Goal: Check status: Check status

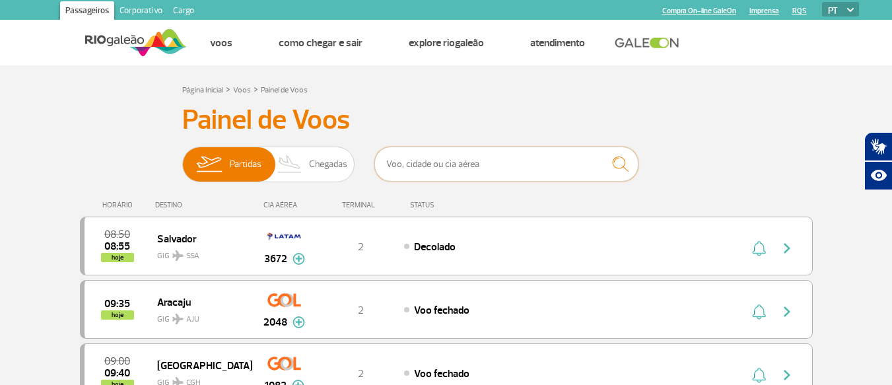
click at [399, 162] on input "text" at bounding box center [506, 164] width 264 height 35
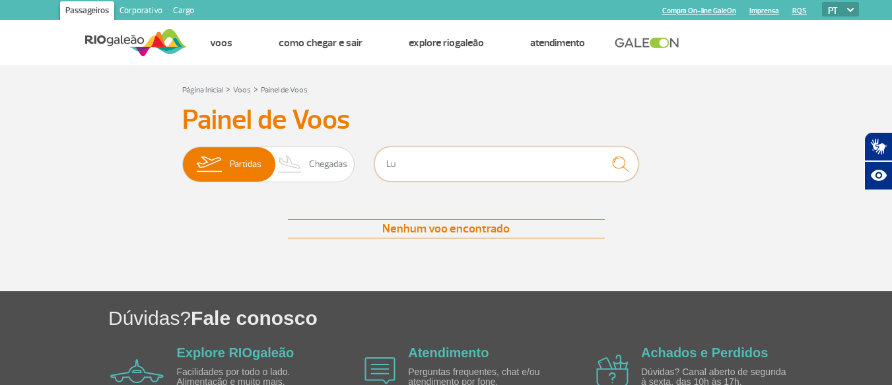
type input "L"
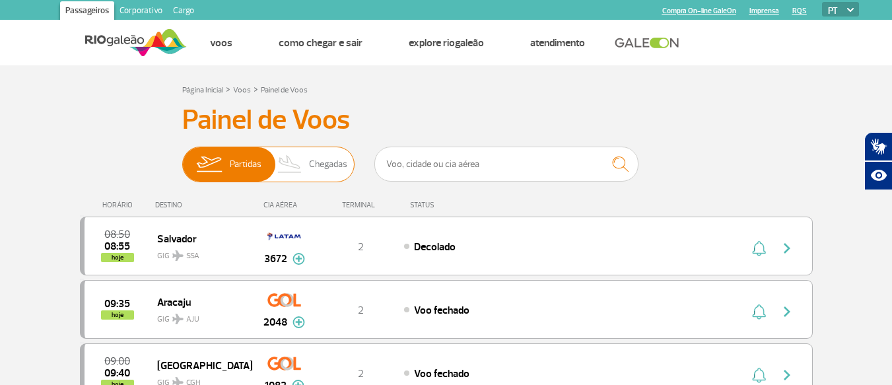
click at [332, 168] on span "Chegadas" at bounding box center [328, 164] width 38 height 34
click at [182, 158] on input "Partidas Chegadas" at bounding box center [182, 158] width 0 height 0
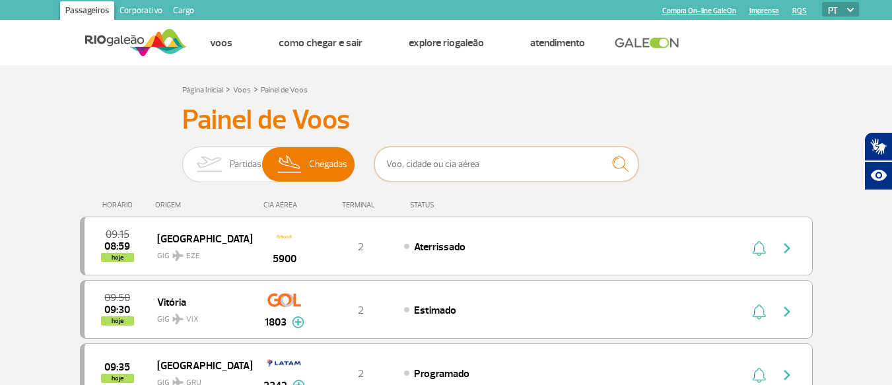
click at [414, 166] on input "text" at bounding box center [506, 164] width 264 height 35
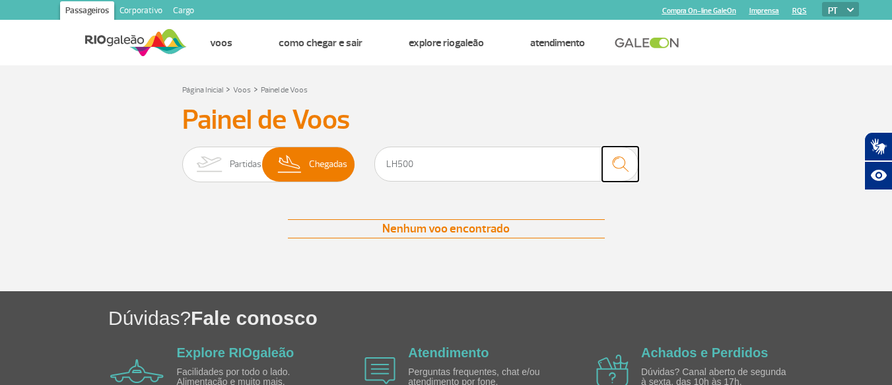
click at [621, 165] on img "submit" at bounding box center [620, 164] width 28 height 27
click at [427, 171] on input "LH500" at bounding box center [506, 164] width 264 height 35
type input "L"
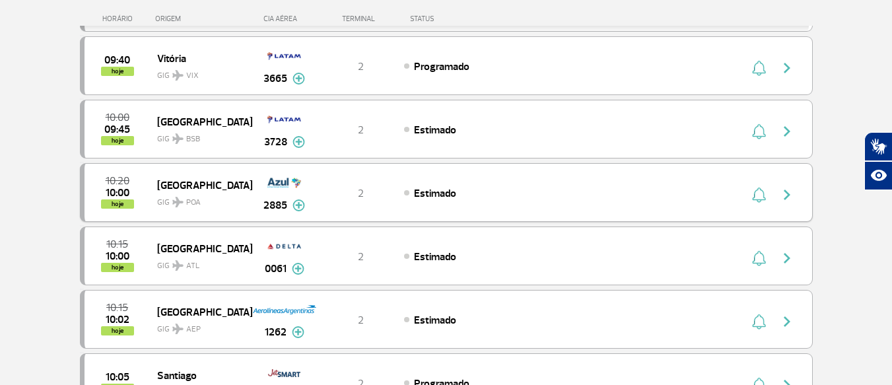
scroll to position [317, 0]
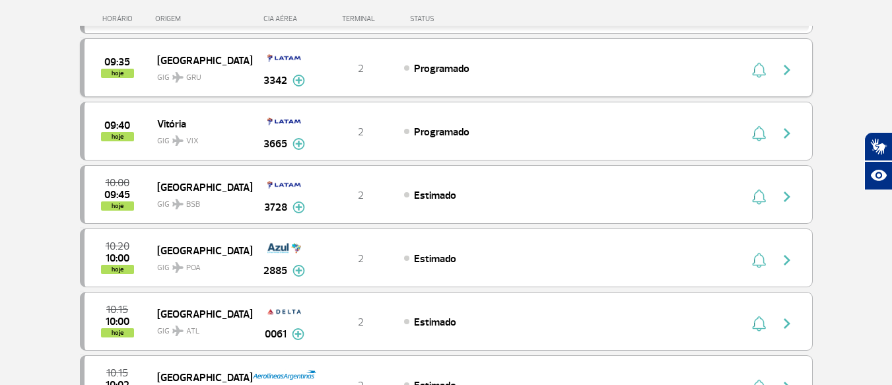
click at [296, 77] on img at bounding box center [299, 81] width 13 height 12
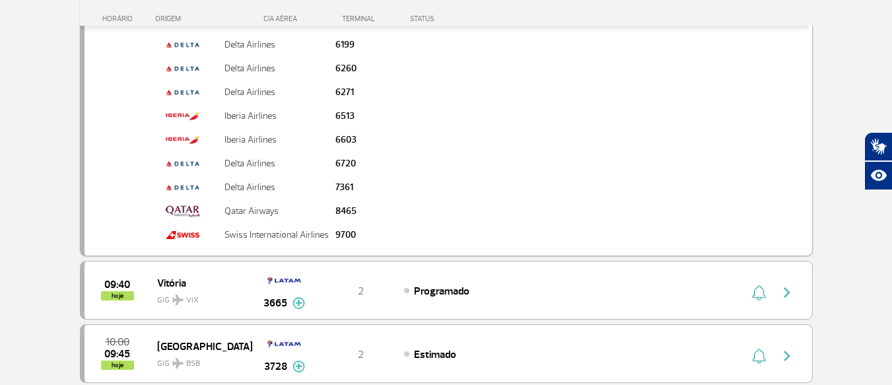
scroll to position [476, 0]
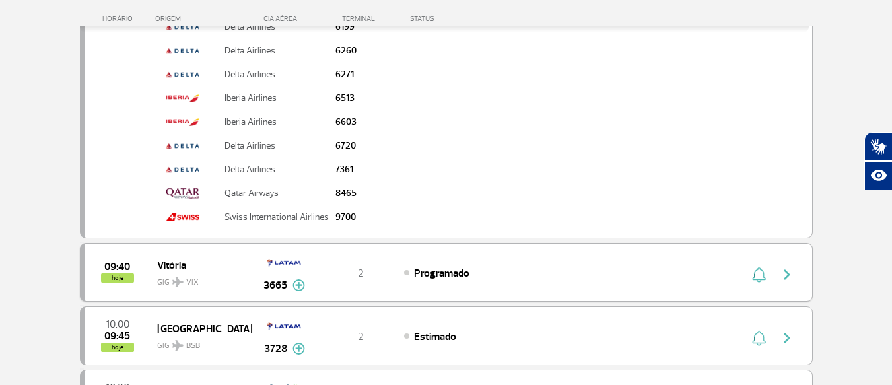
click at [299, 285] on img at bounding box center [299, 285] width 13 height 12
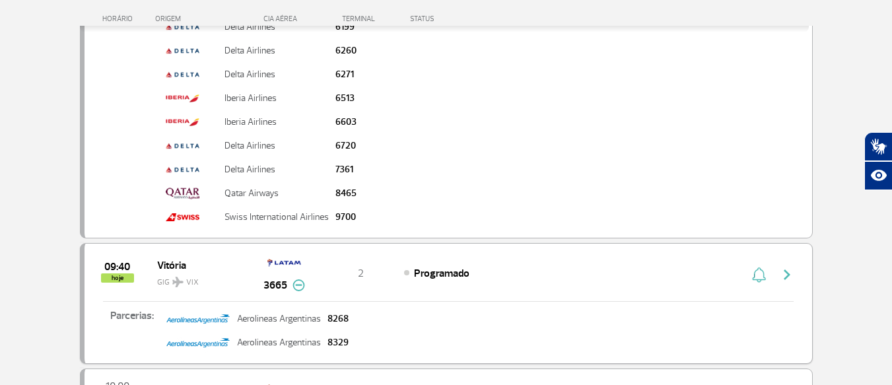
scroll to position [555, 0]
